Goal: Task Accomplishment & Management: Manage account settings

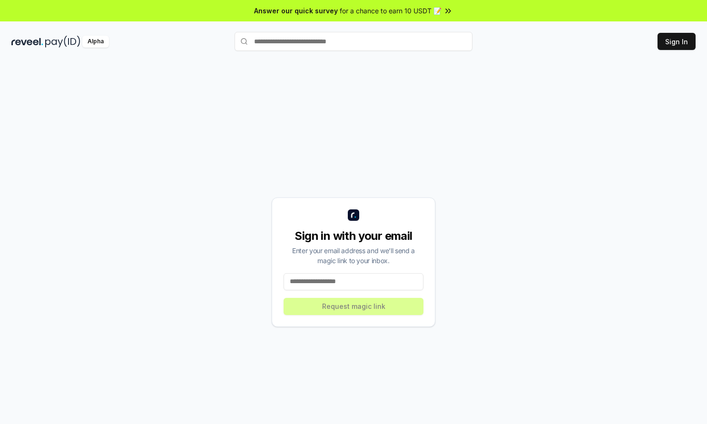
click at [339, 276] on input at bounding box center [354, 281] width 140 height 17
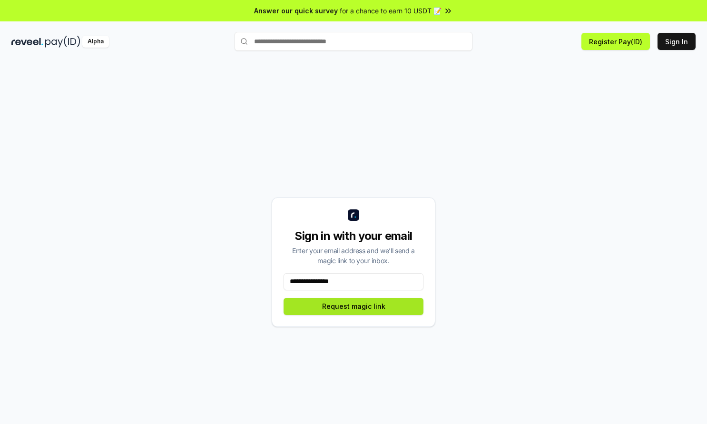
type input "**********"
click at [347, 302] on button "Request magic link" at bounding box center [354, 306] width 140 height 17
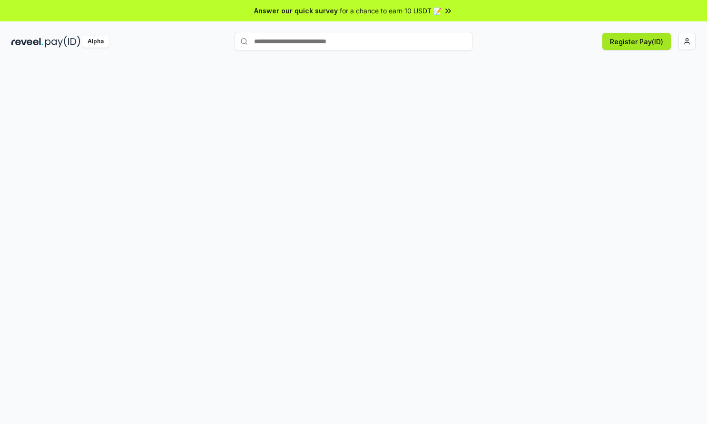
click at [607, 41] on button "Register Pay(ID)" at bounding box center [637, 41] width 69 height 17
click at [528, 75] on div at bounding box center [353, 253] width 707 height 398
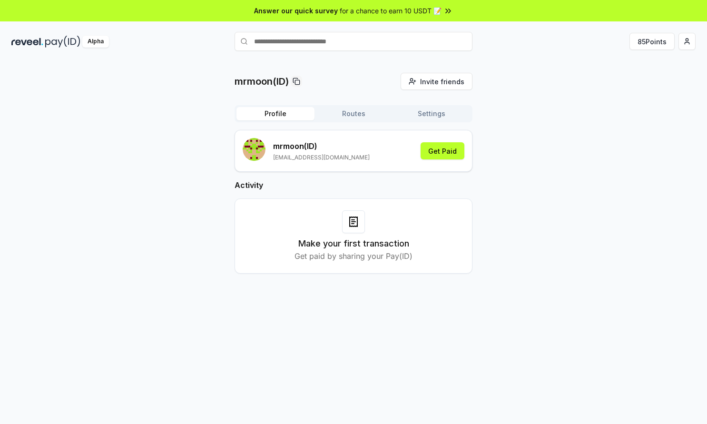
click at [411, 117] on button "Settings" at bounding box center [432, 113] width 78 height 13
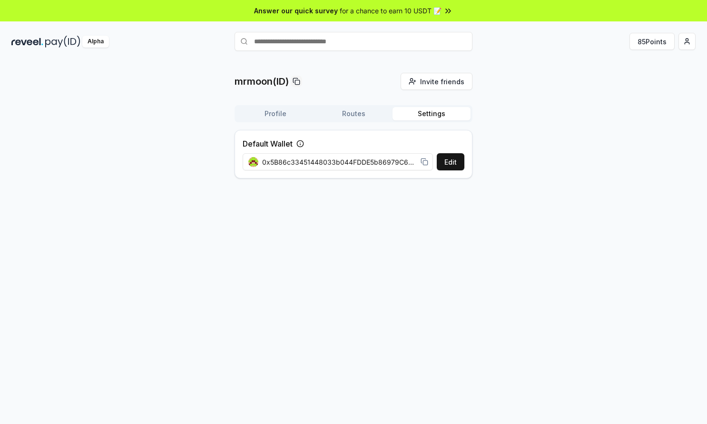
click at [361, 116] on button "Routes" at bounding box center [354, 113] width 78 height 13
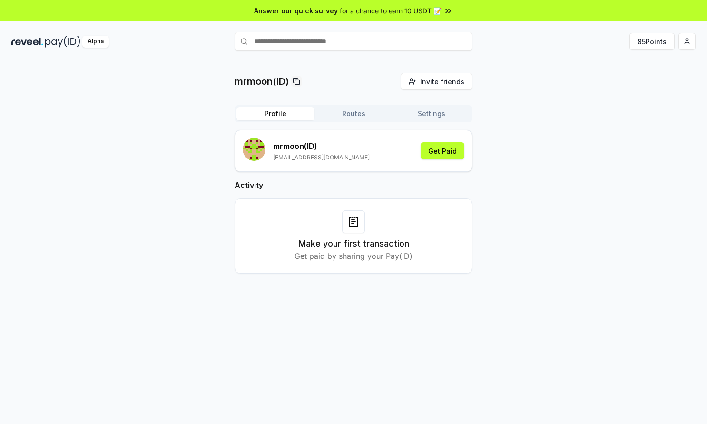
click at [282, 108] on button "Profile" at bounding box center [276, 113] width 78 height 13
click at [378, 46] on input "text" at bounding box center [354, 41] width 238 height 19
click at [689, 43] on html "Answer our quick survey for a chance to earn 10 USDT 📝 Alpha 85 Points mrmoon(I…" at bounding box center [353, 212] width 707 height 424
click at [613, 96] on div "Connect Wallet" at bounding box center [643, 98] width 106 height 16
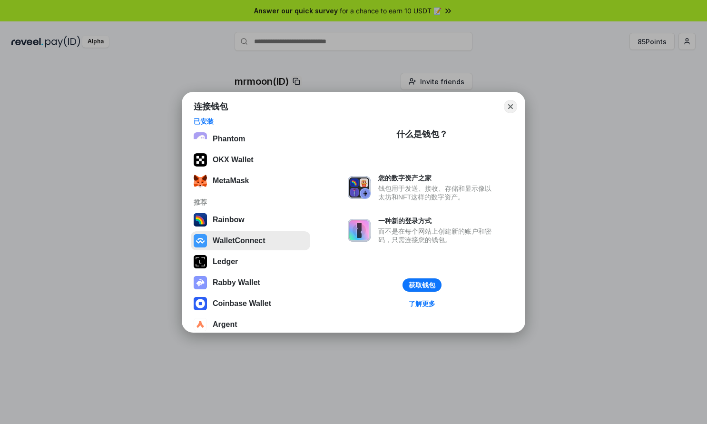
scroll to position [17, 0]
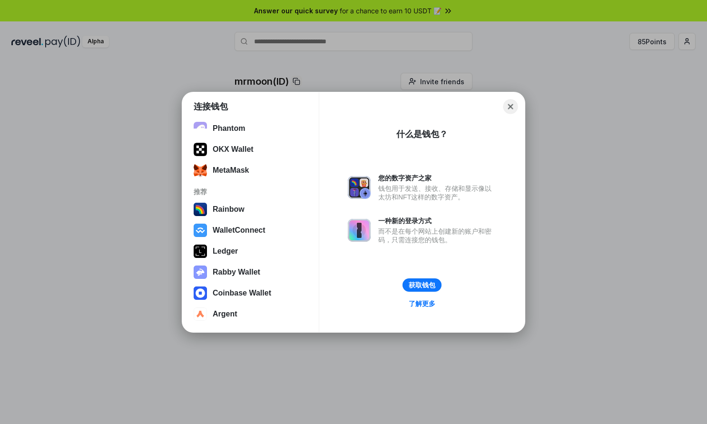
click at [509, 108] on button "Close" at bounding box center [511, 106] width 15 height 15
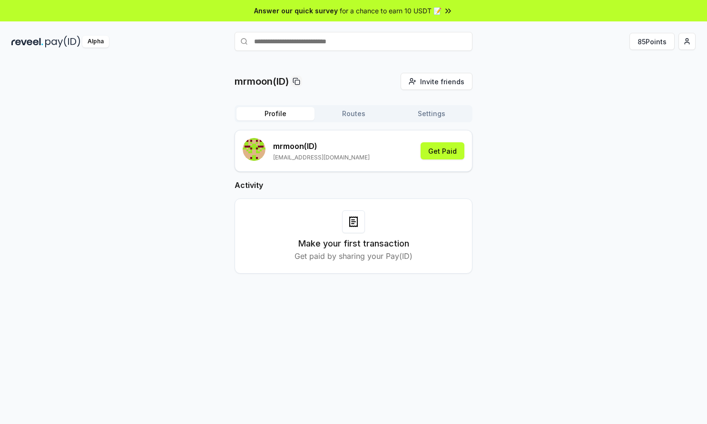
click at [358, 114] on button "Routes" at bounding box center [354, 113] width 78 height 13
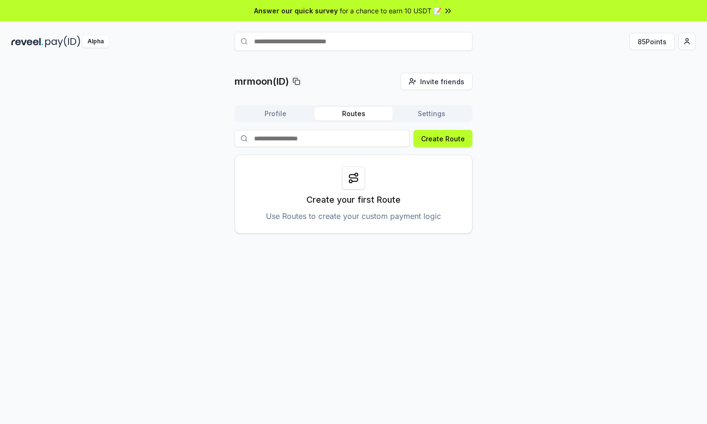
click at [446, 114] on button "Settings" at bounding box center [432, 113] width 78 height 13
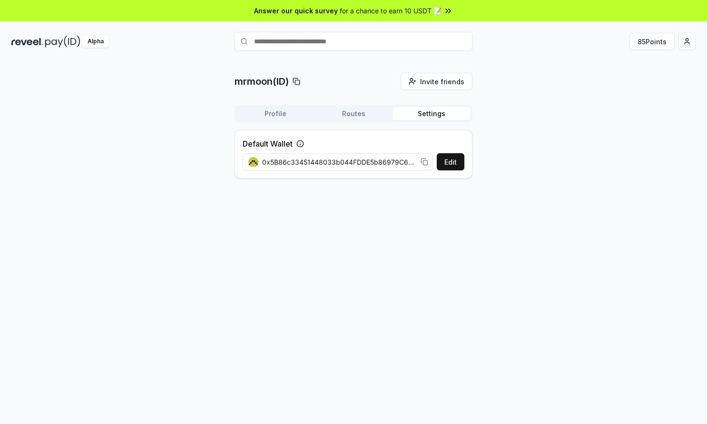
click at [274, 114] on button "Profile" at bounding box center [276, 113] width 78 height 13
